Goal: Find specific page/section: Find specific page/section

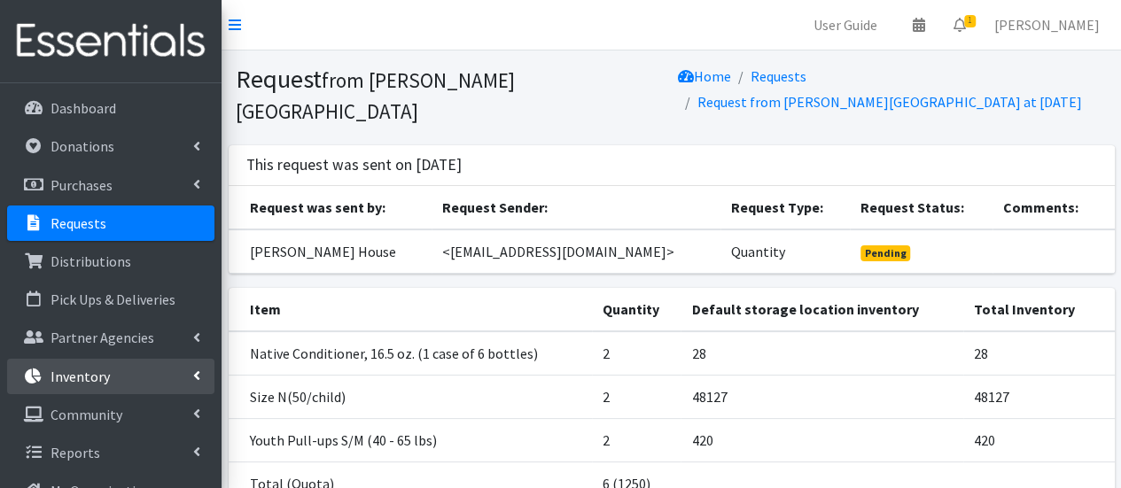
click at [138, 366] on link "Inventory" at bounding box center [110, 376] width 207 height 35
click at [158, 411] on link "Items & Inventory" at bounding box center [110, 414] width 207 height 35
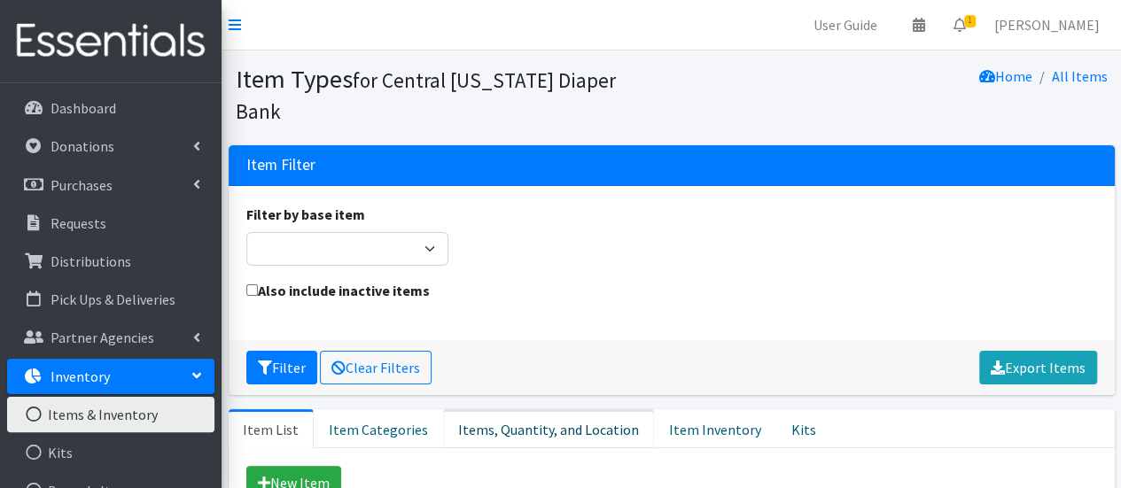
click at [580, 409] on link "Items, Quantity, and Location" at bounding box center [548, 428] width 211 height 39
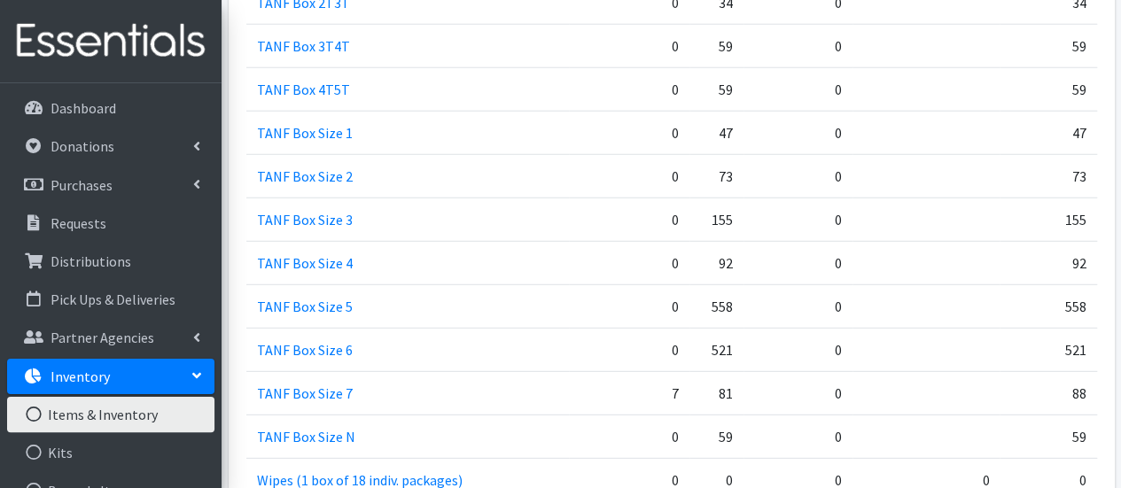
scroll to position [2366, 0]
